Goal: Transaction & Acquisition: Purchase product/service

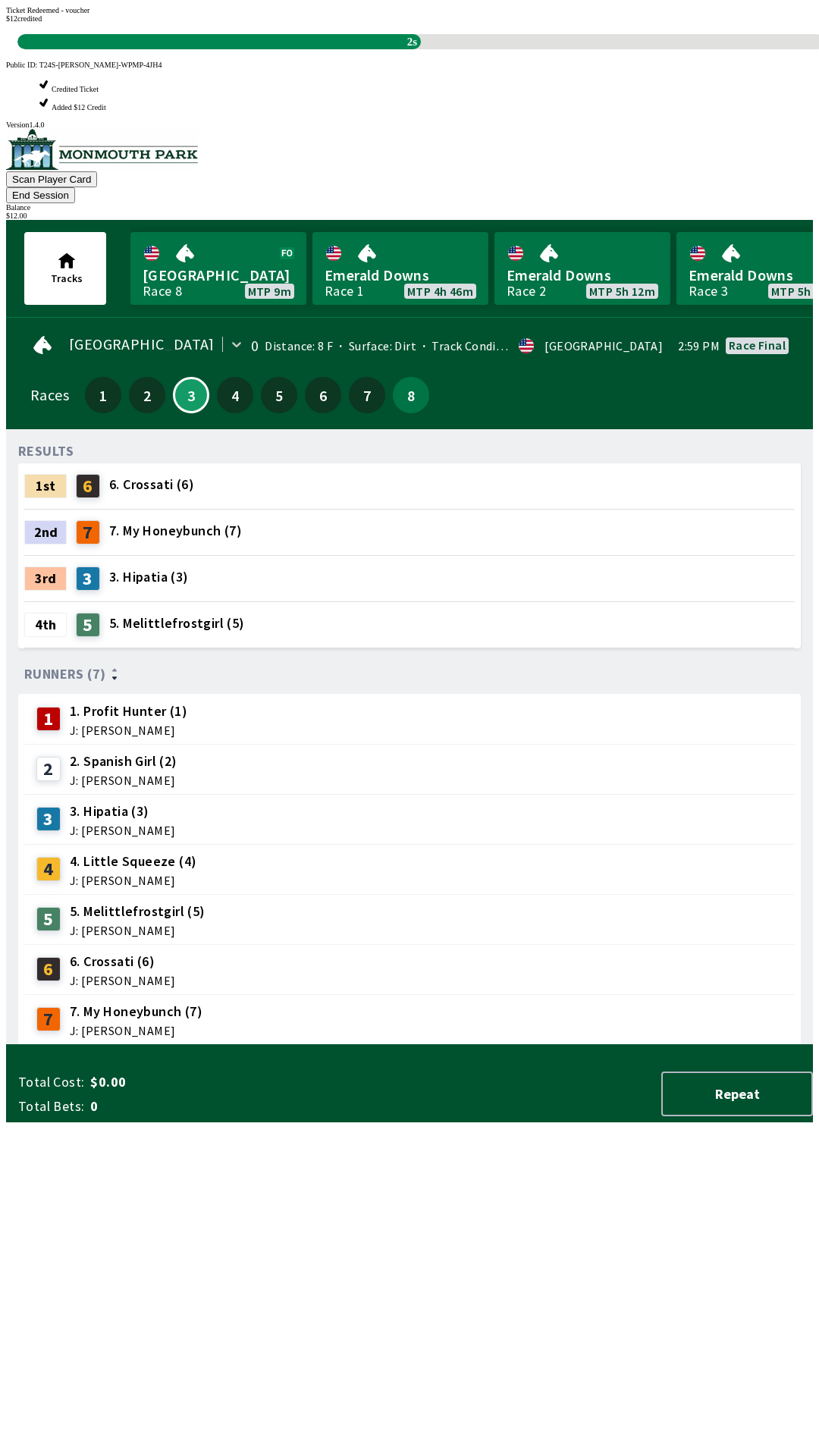
click at [434, 942] on div "RESULTS 1st 6 6. Crossati (6) 2nd 7 7. My Honeybunch (7) 3rd 3 3. Hipatia (3) 4…" at bounding box center [415, 743] width 795 height 604
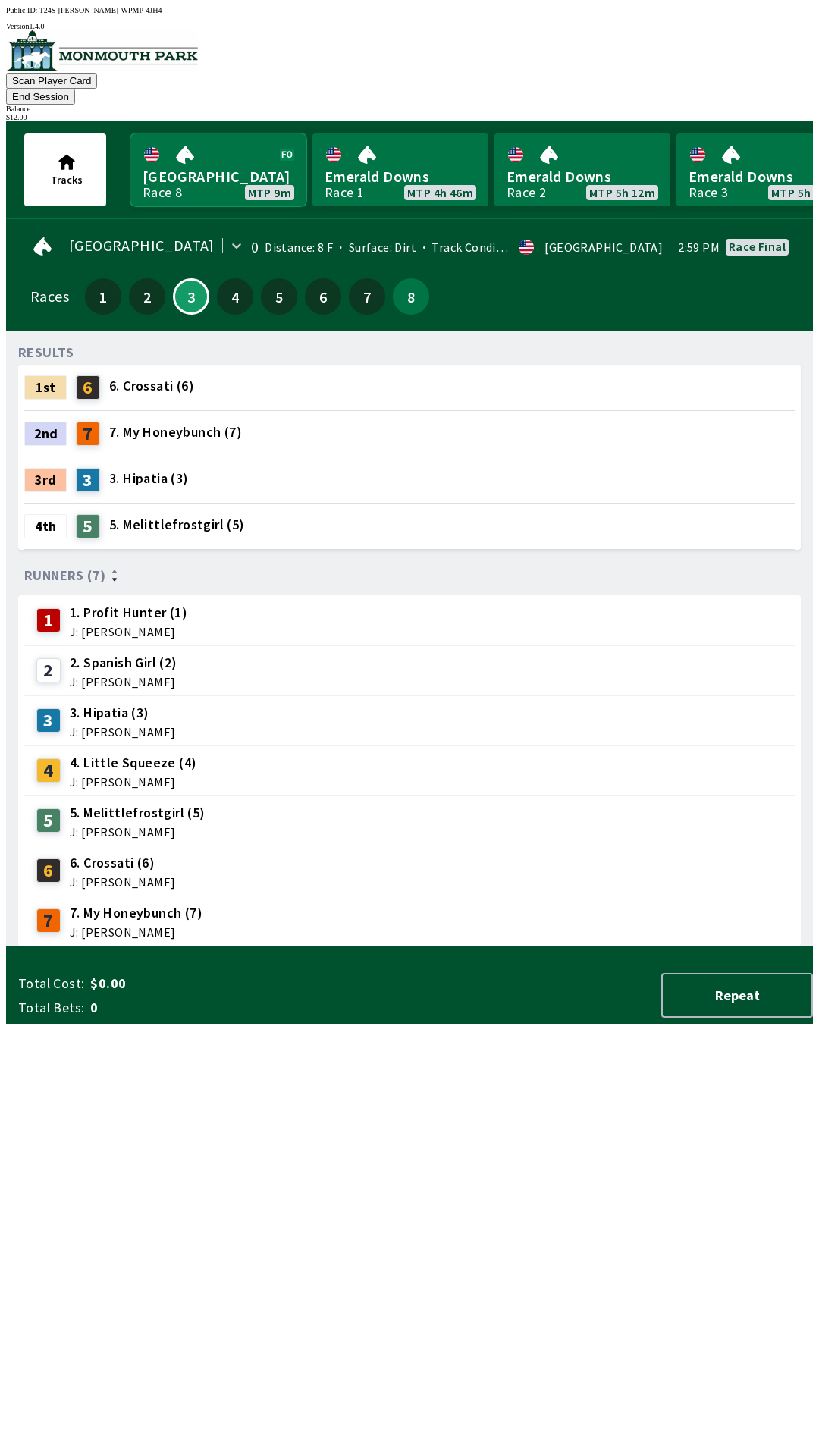
click at [176, 164] on link "[GEOGRAPHIC_DATA] Race 8 MTP 9m" at bounding box center [218, 169] width 176 height 73
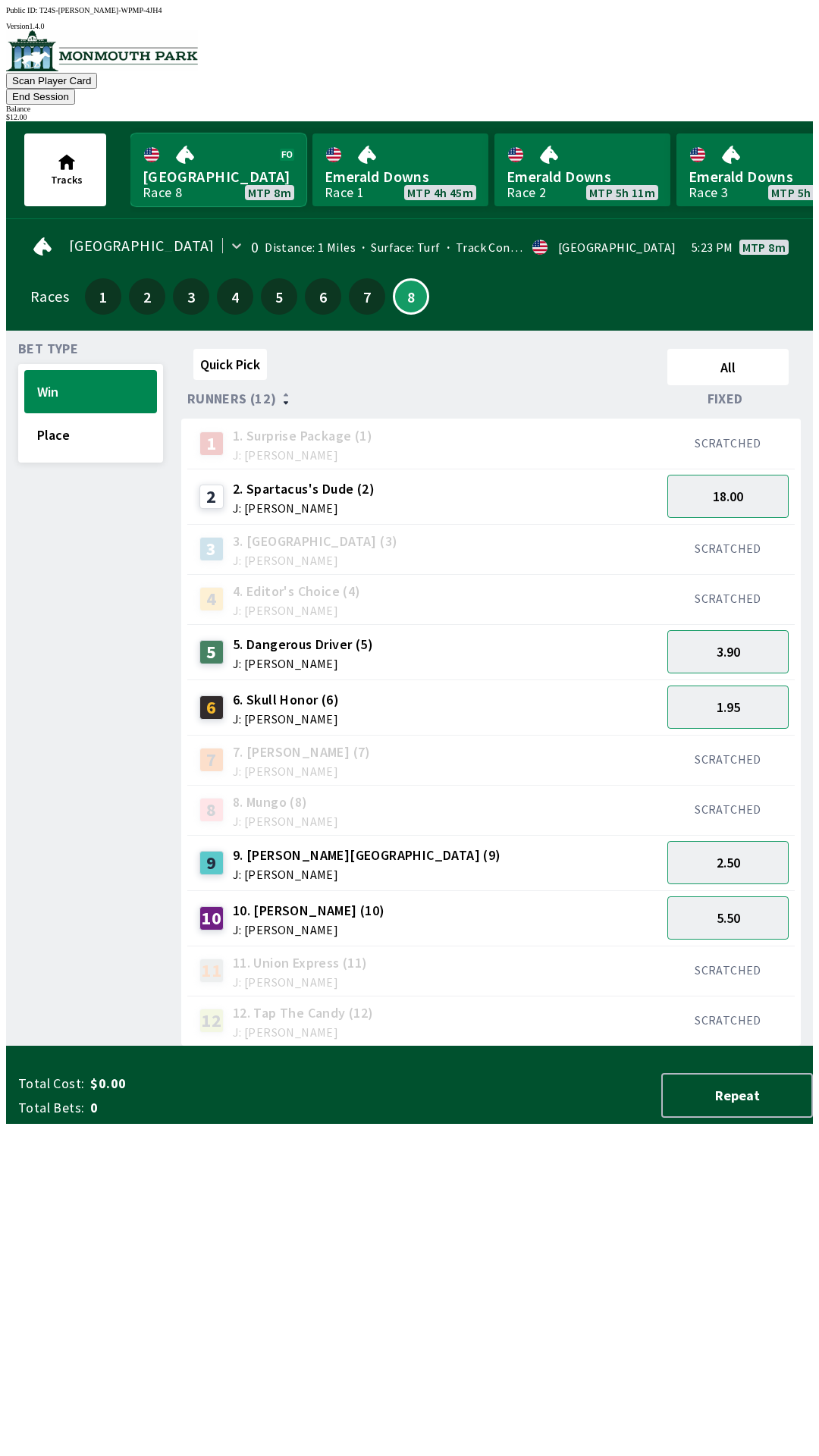
scroll to position [1, 0]
click at [788, 685] on button "1.95" at bounding box center [727, 706] width 121 height 43
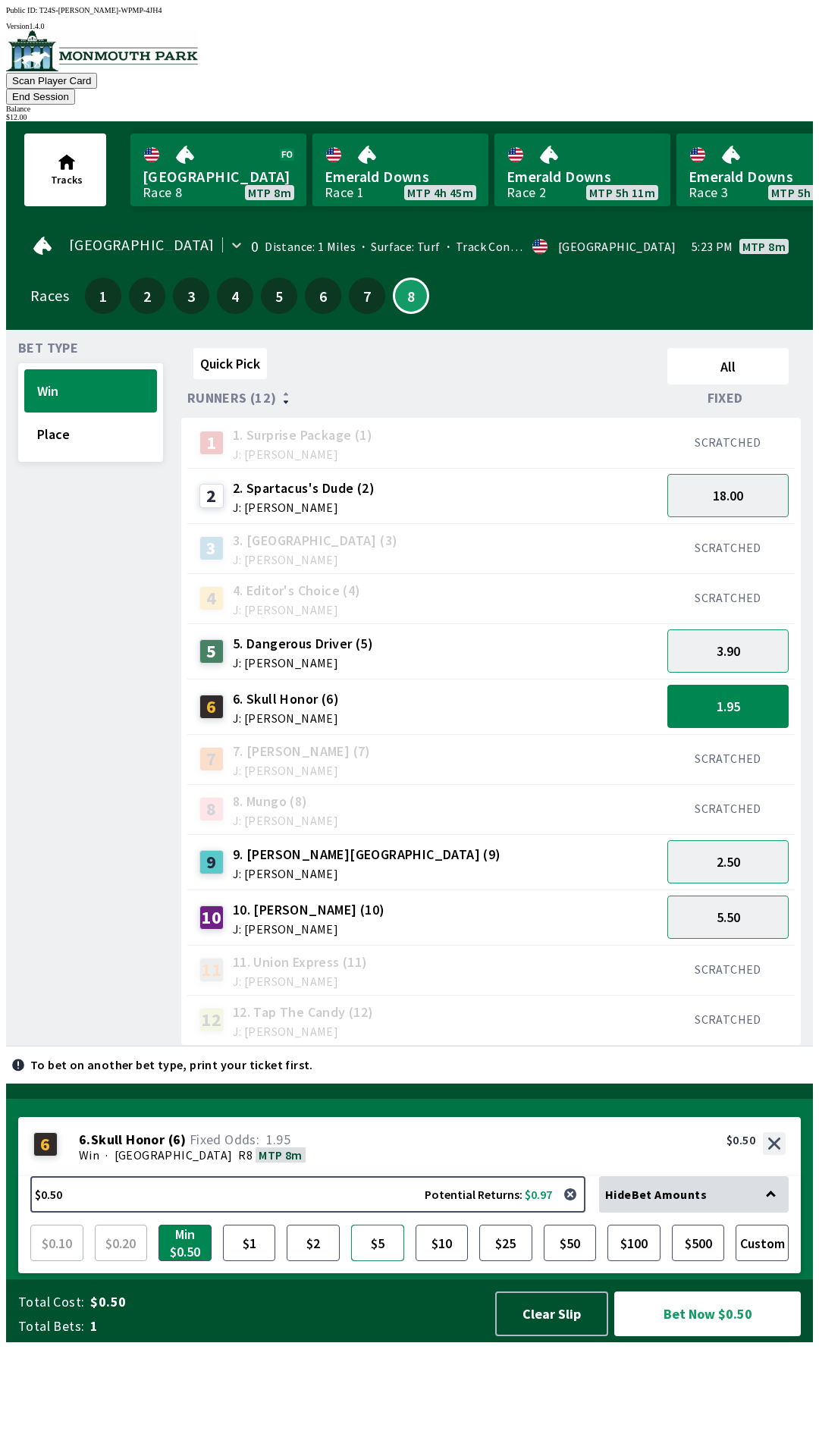
click at [381, 1261] on button "$5" at bounding box center [377, 1243] width 53 height 36
click at [586, 1210] on button "button" at bounding box center [570, 1194] width 31 height 31
click at [384, 1261] on button "$5" at bounding box center [377, 1243] width 53 height 36
click at [739, 840] on button "2.50" at bounding box center [727, 862] width 121 height 43
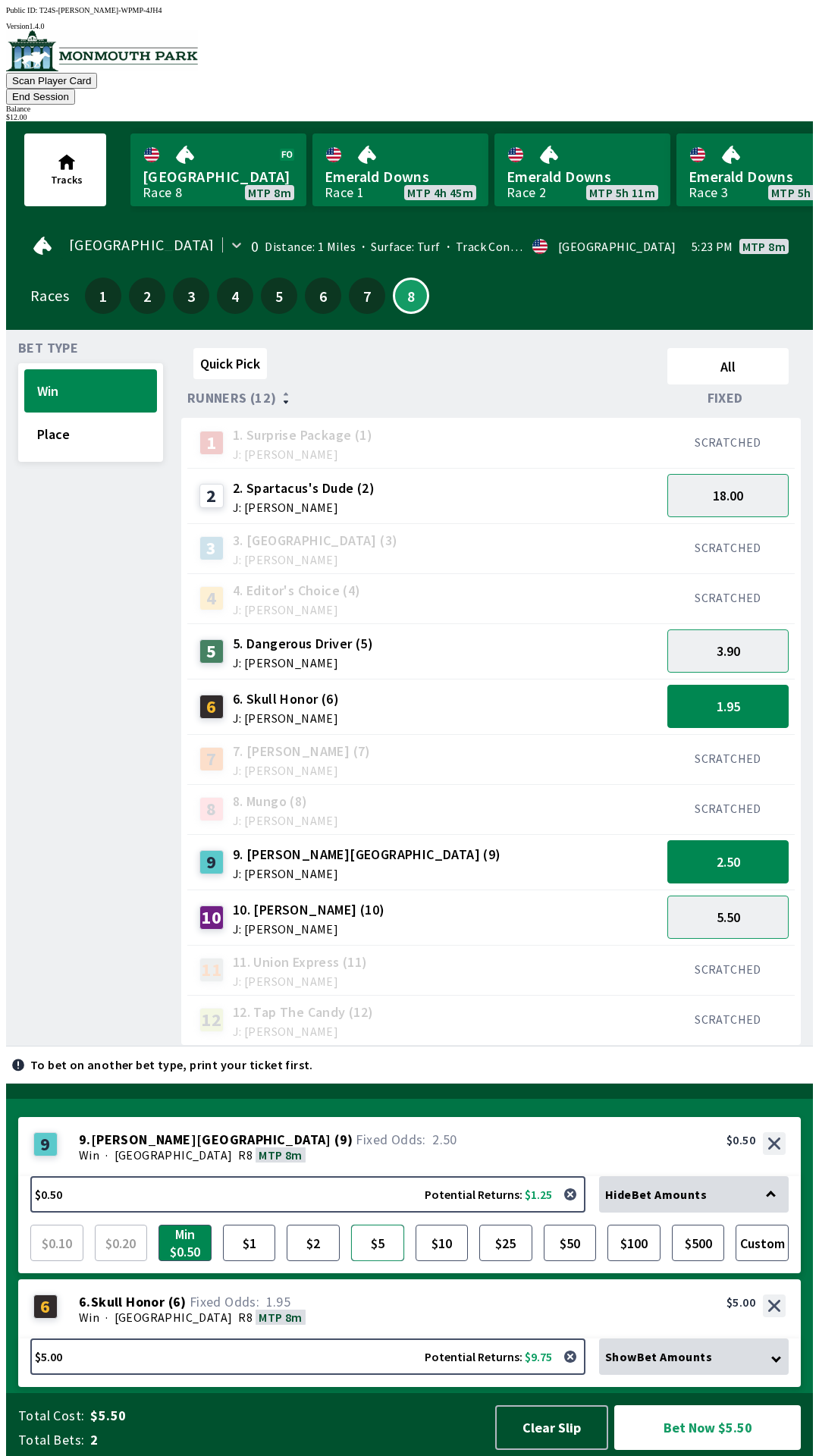
click at [375, 1241] on button "$5" at bounding box center [377, 1243] width 53 height 36
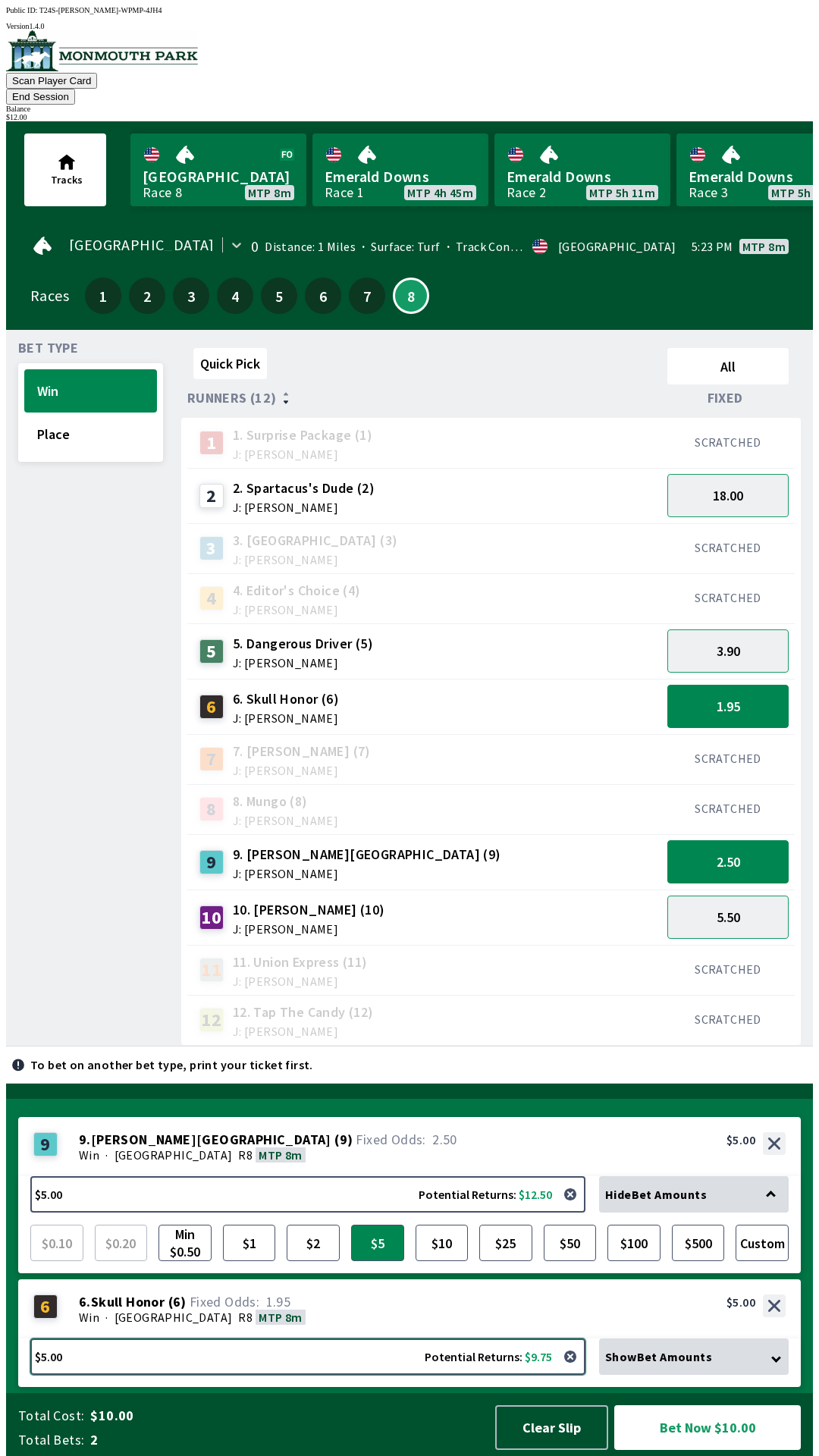
click at [366, 1355] on button "$5.00 Potential Returns: $9.75" at bounding box center [308, 1357] width 555 height 36
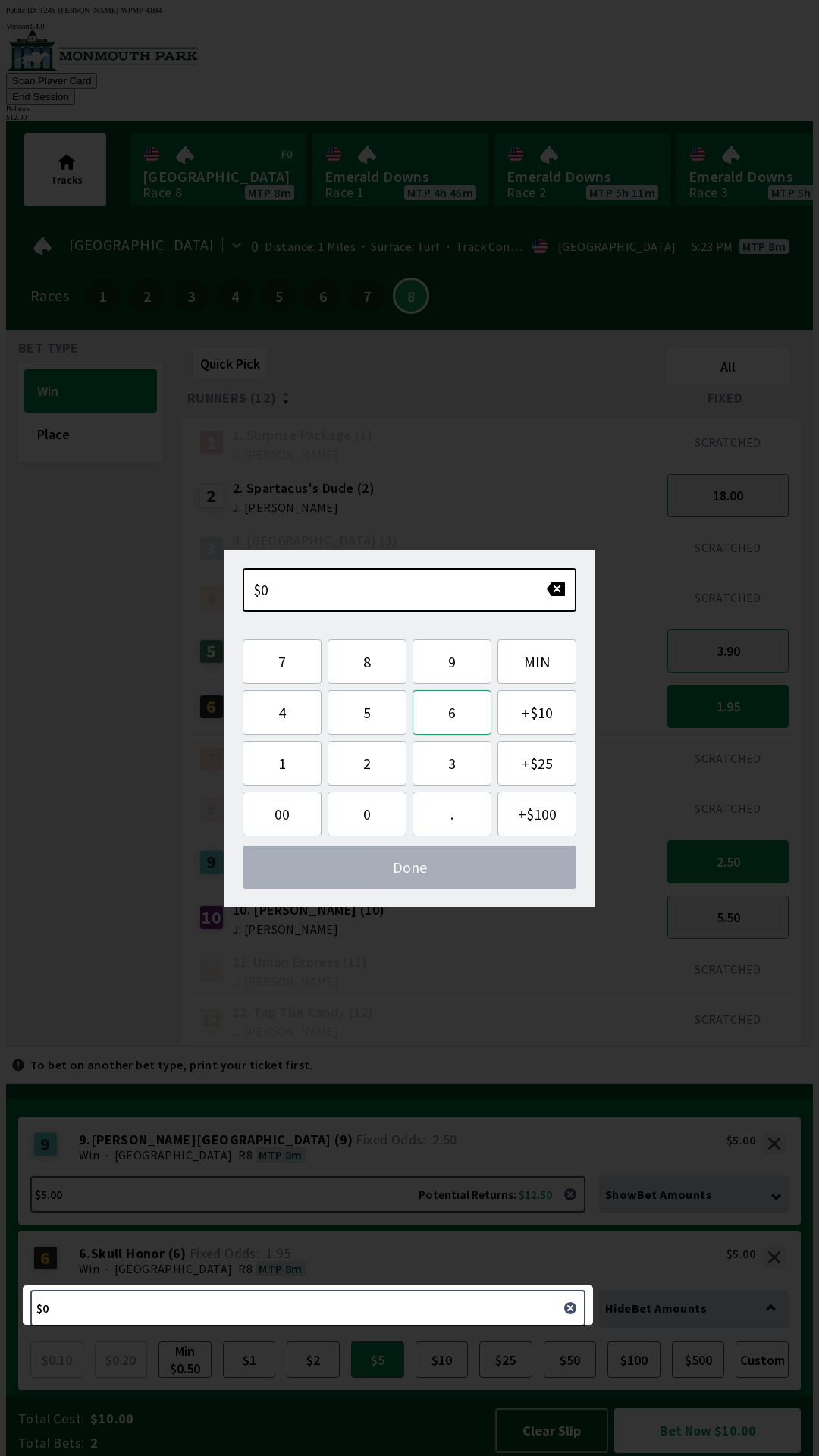
click at [445, 709] on button "6" at bounding box center [452, 712] width 79 height 45
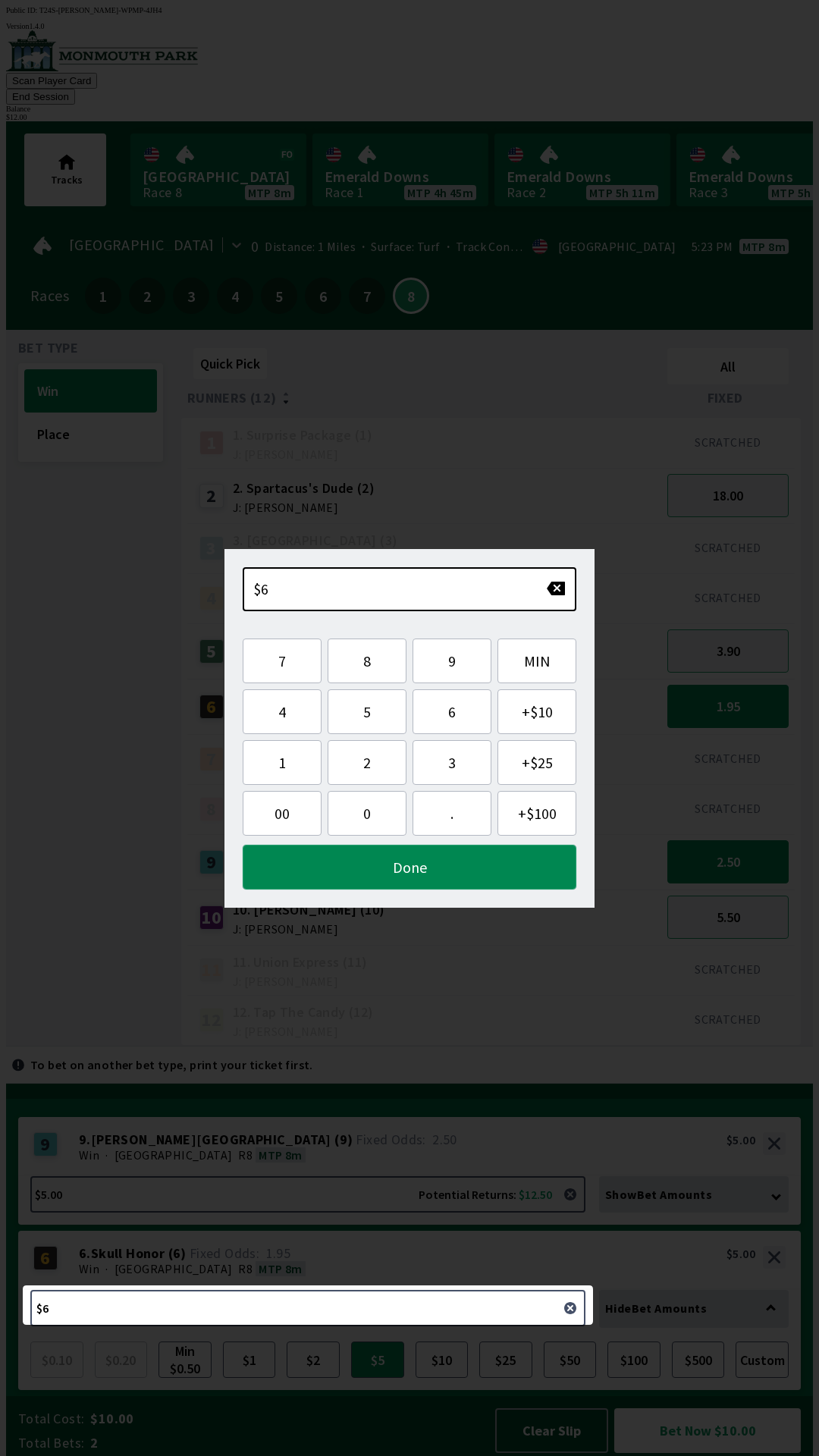
click at [404, 884] on button "Done" at bounding box center [410, 867] width 334 height 45
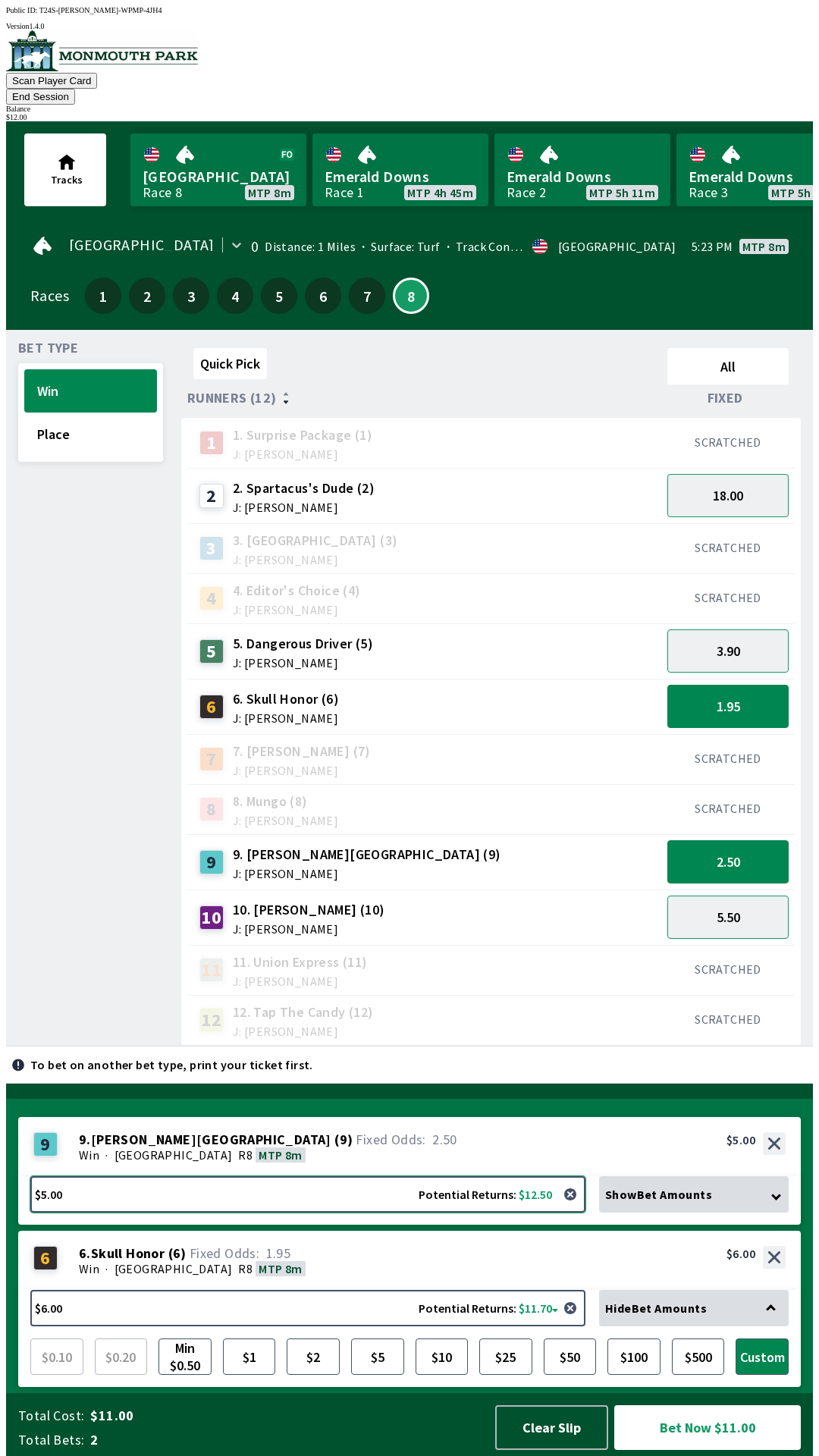
click at [254, 1188] on button "$5.00 Potential Returns: $12.50" at bounding box center [308, 1194] width 555 height 36
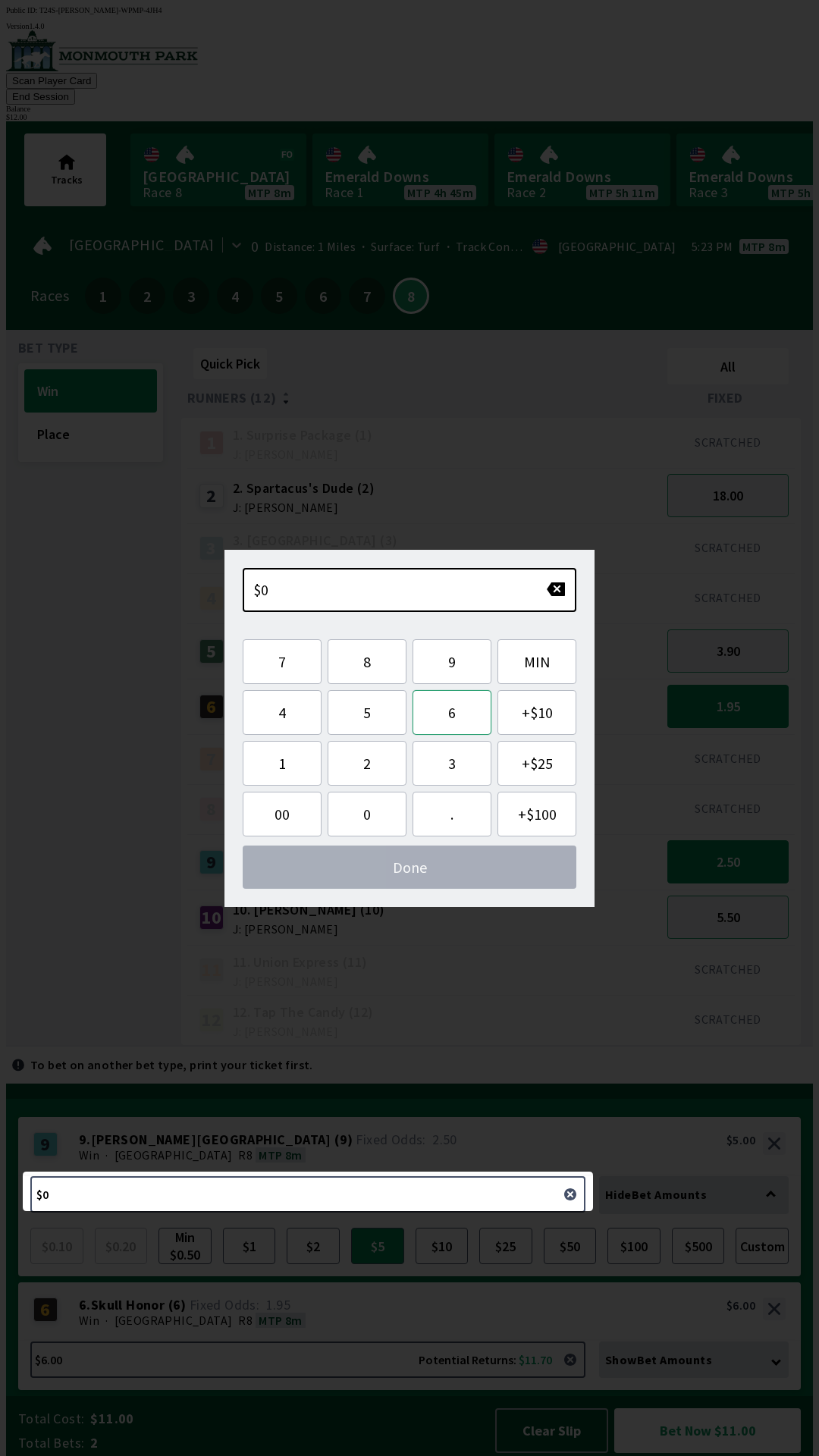
click at [455, 706] on button "6" at bounding box center [452, 712] width 79 height 45
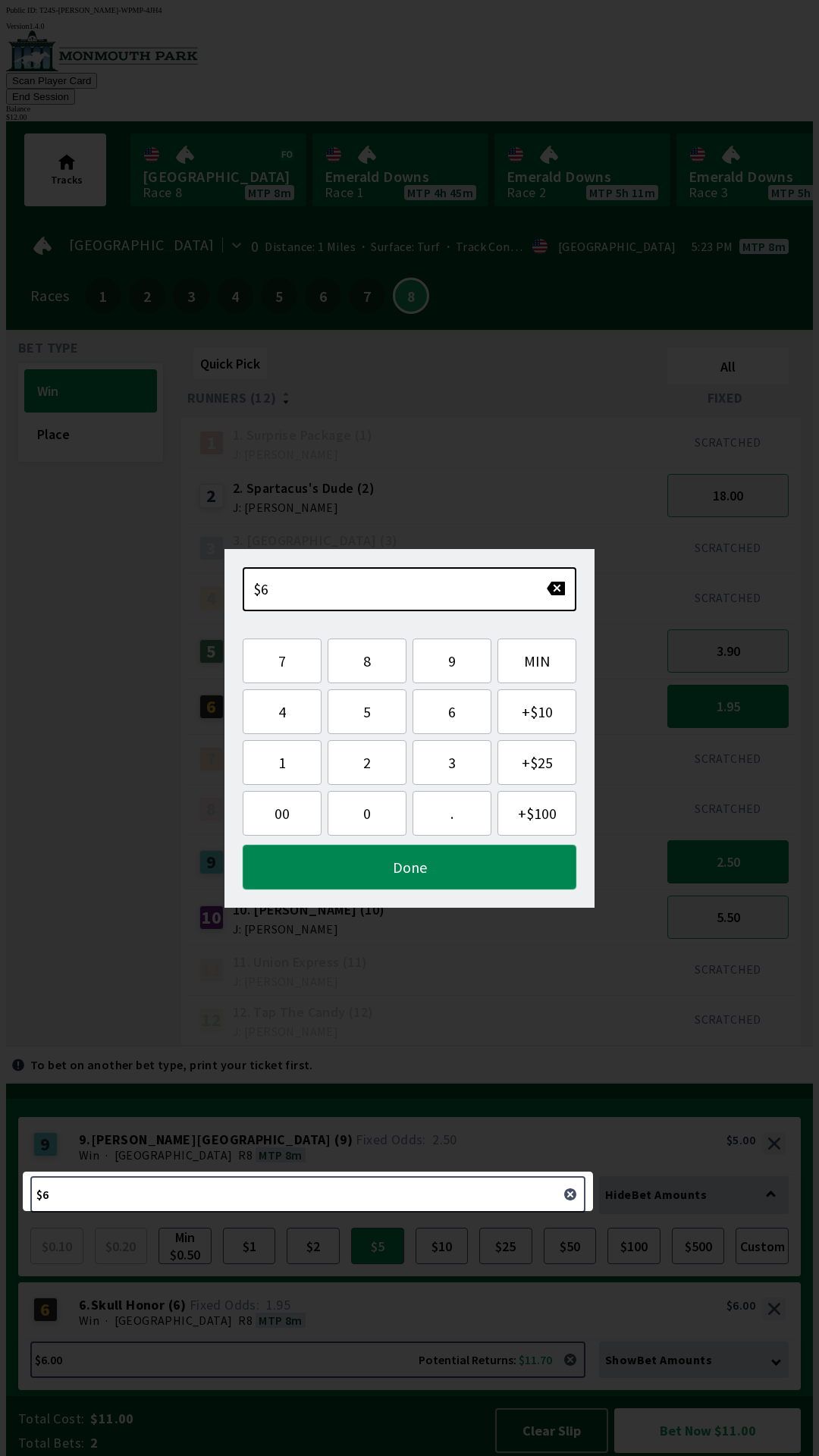
click at [419, 883] on button "Done" at bounding box center [410, 867] width 334 height 45
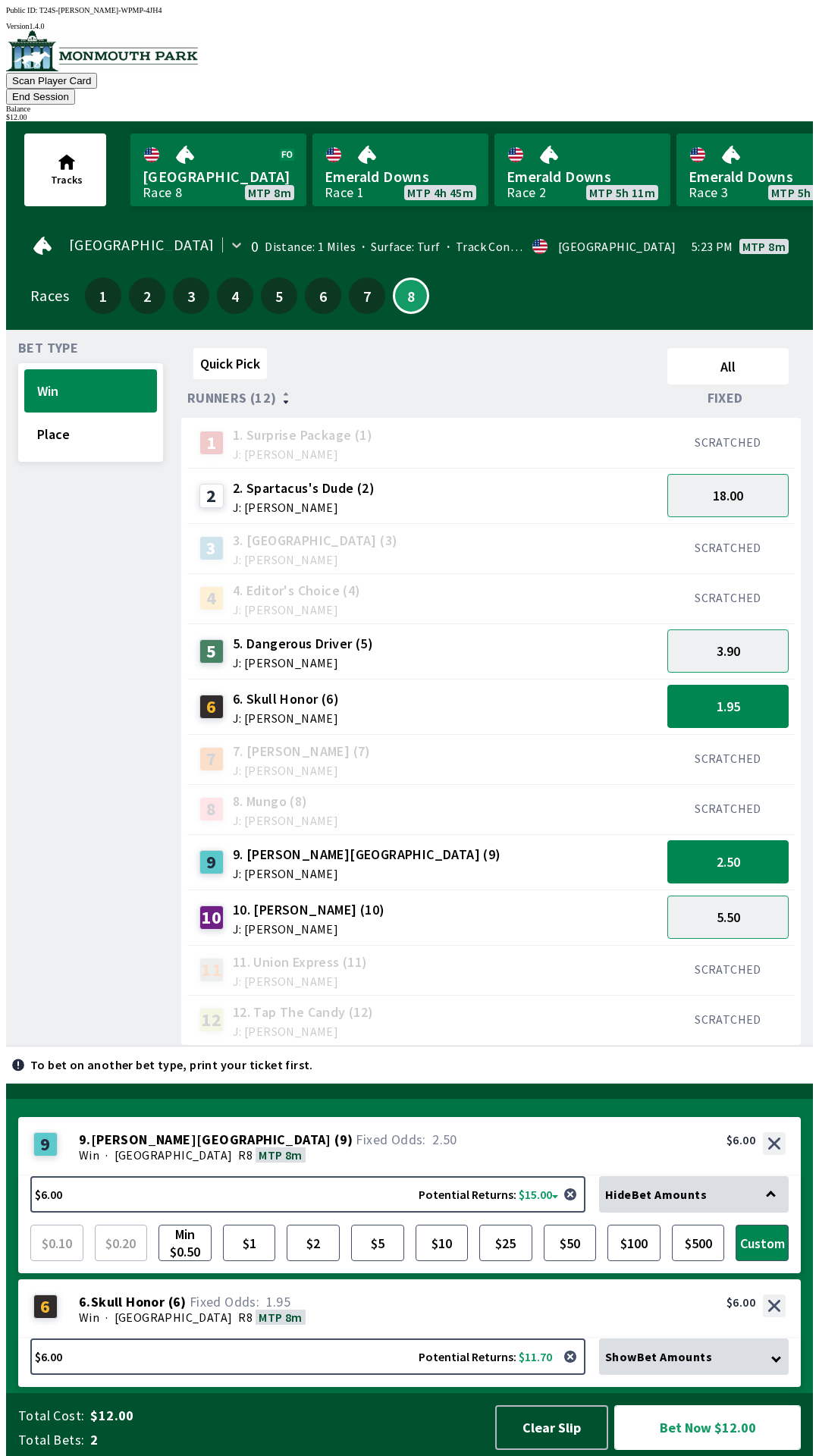
click at [695, 1406] on button "Bet Now $12.00" at bounding box center [707, 1427] width 186 height 45
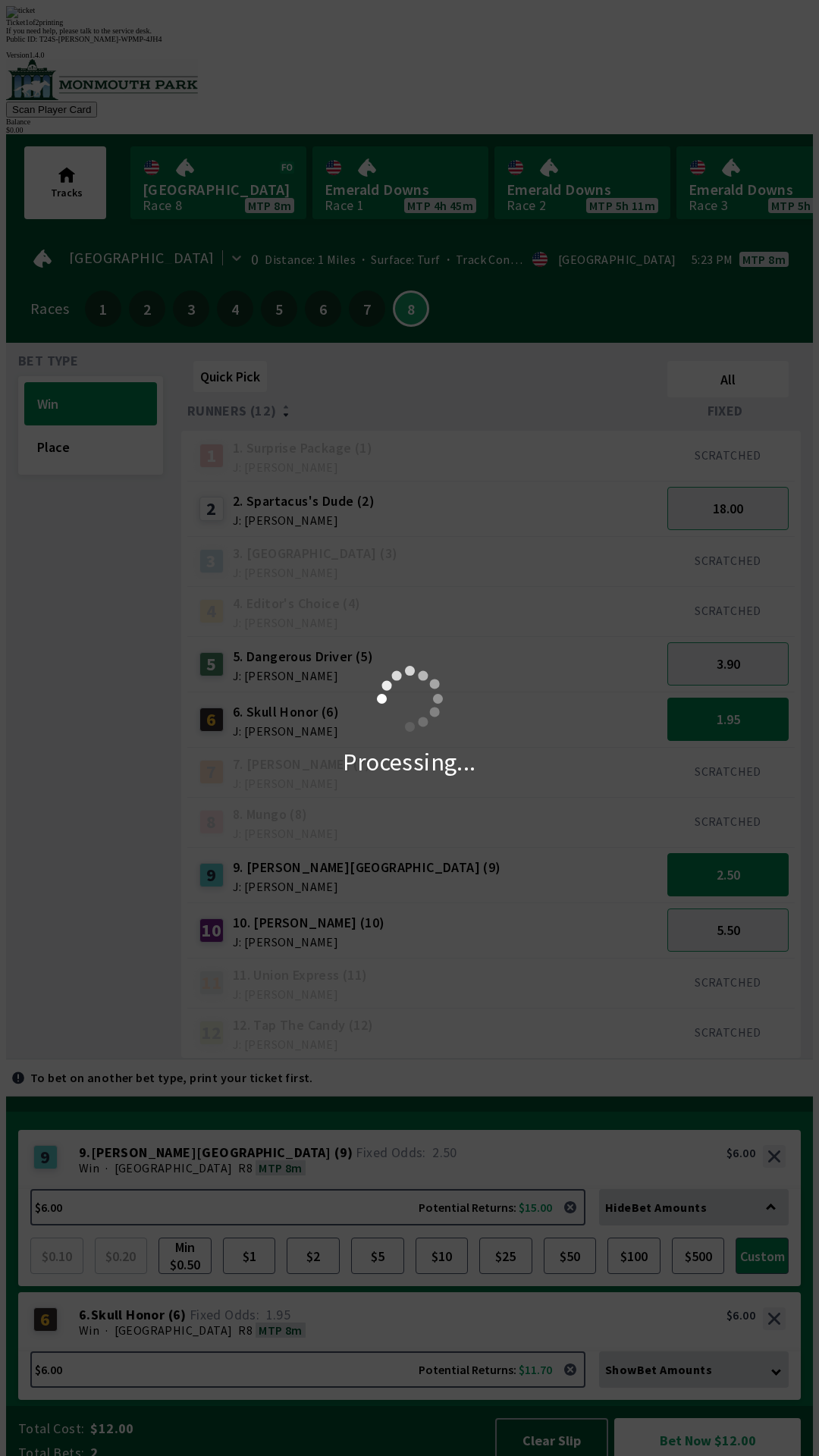
click at [440, 1375] on div "Processing..." at bounding box center [410, 728] width 819 height 1456
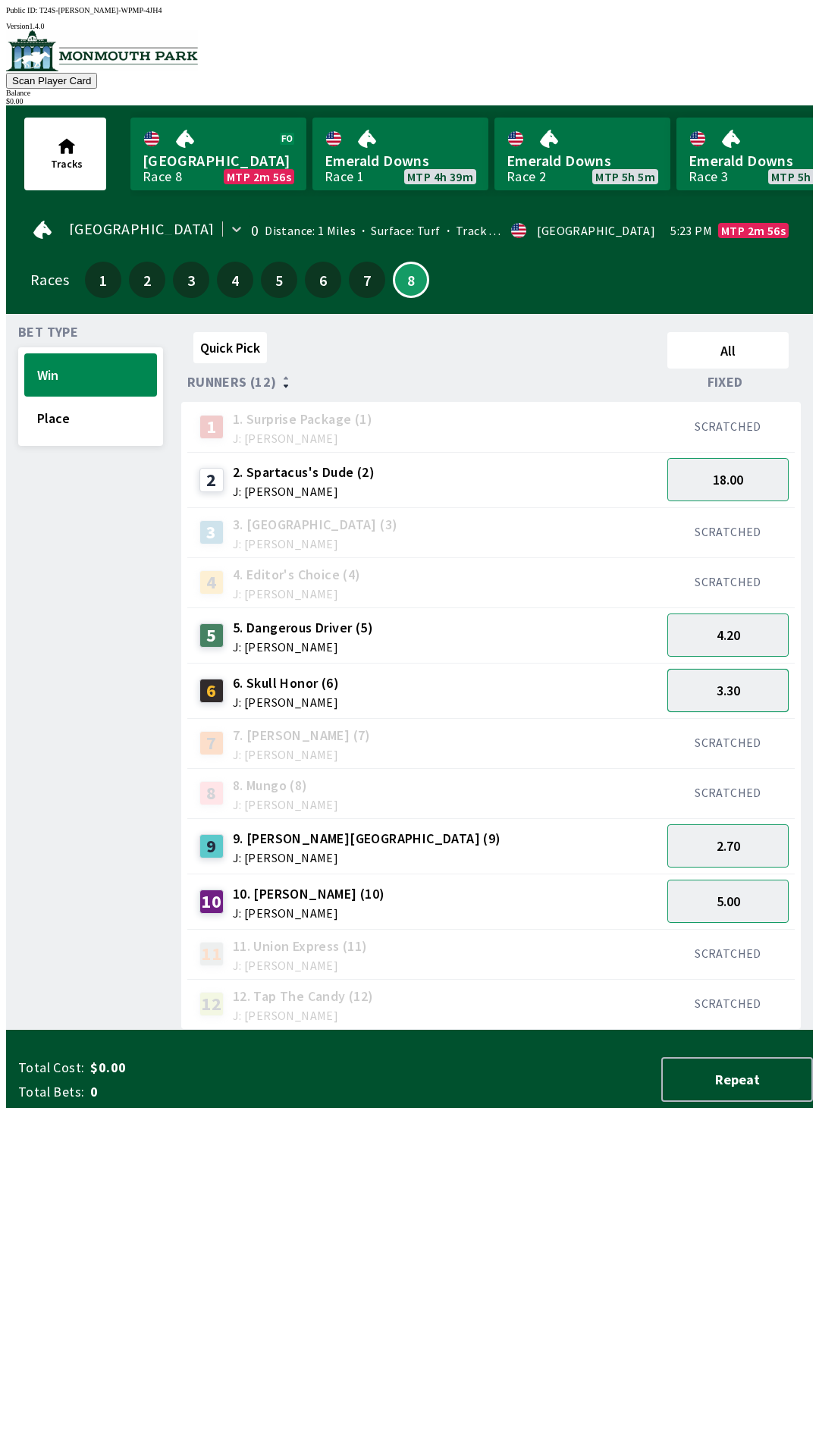
click at [763, 688] on button "3.30" at bounding box center [727, 690] width 121 height 43
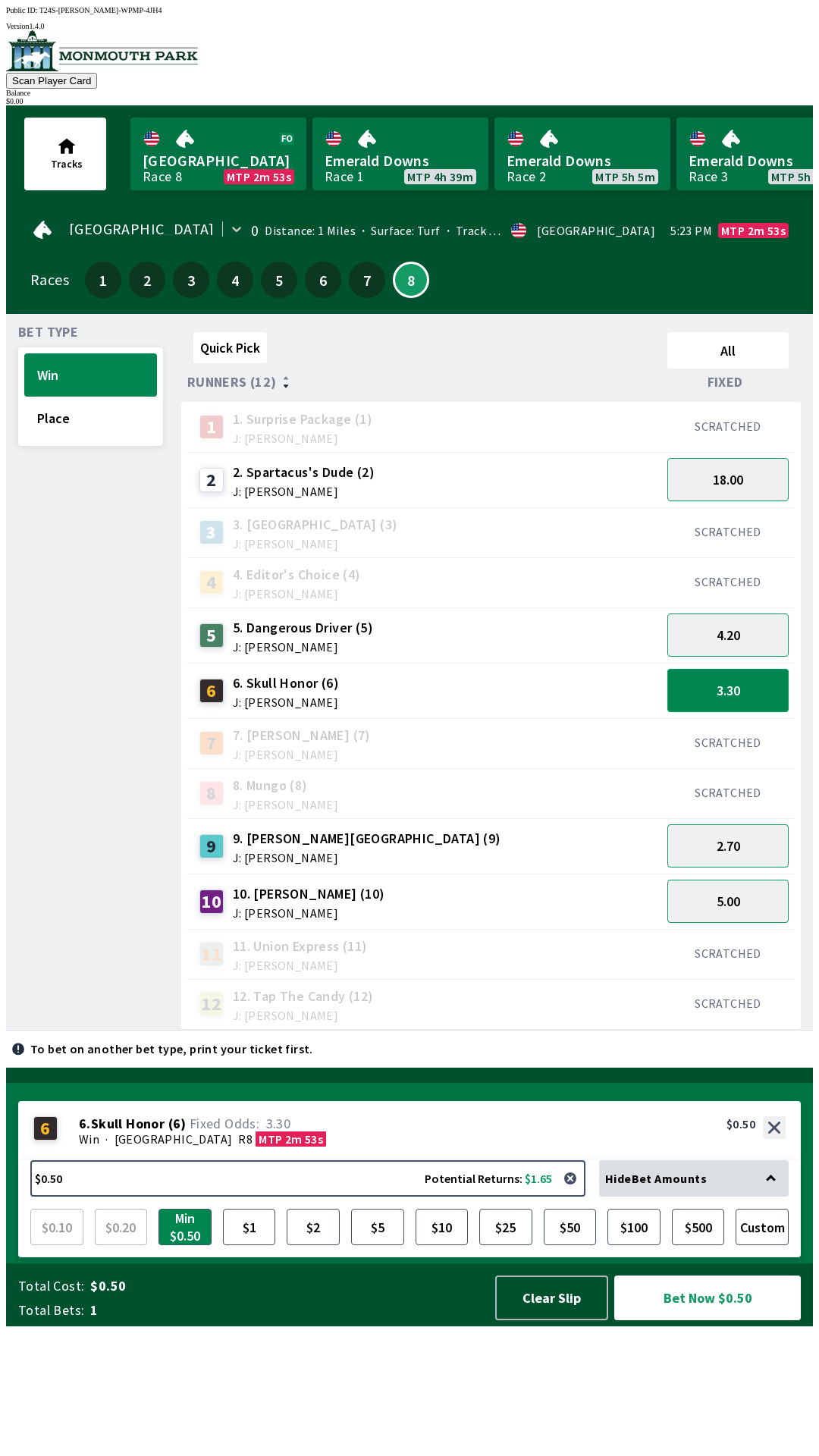
click at [781, 689] on button "3.30" at bounding box center [727, 690] width 121 height 43
